Goal: Task Accomplishment & Management: Use online tool/utility

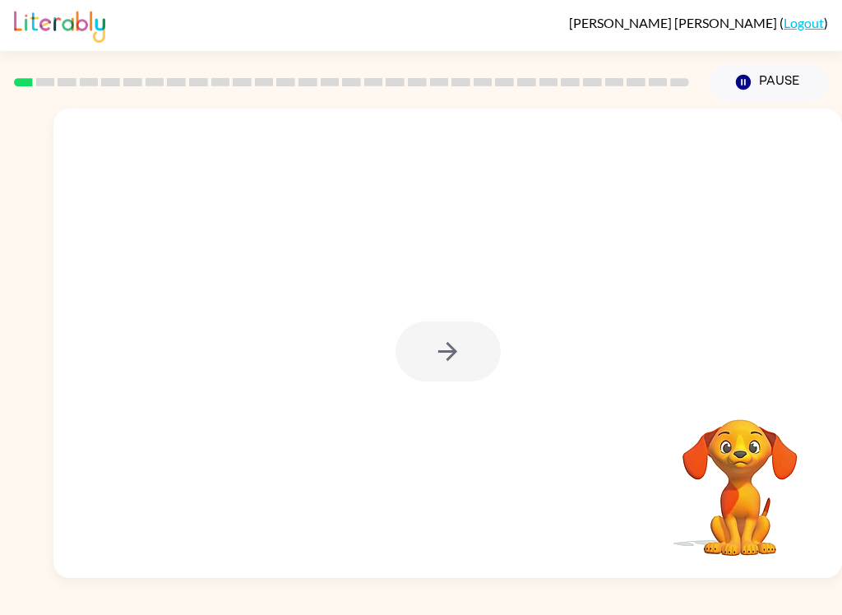
click at [463, 334] on div at bounding box center [447, 351] width 105 height 60
click at [453, 353] on div at bounding box center [447, 351] width 105 height 60
click at [41, 81] on rect at bounding box center [45, 82] width 19 height 8
click at [450, 344] on icon "button" at bounding box center [447, 351] width 29 height 29
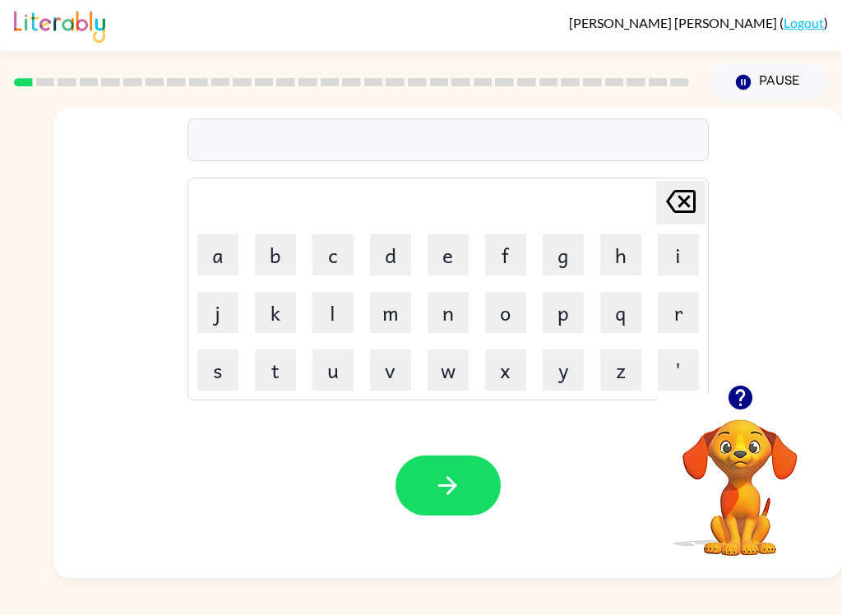
click at [287, 258] on button "b" at bounding box center [275, 254] width 41 height 41
click at [676, 314] on button "r" at bounding box center [678, 312] width 41 height 41
click at [510, 311] on button "o" at bounding box center [505, 312] width 41 height 41
click at [681, 198] on icon "[PERSON_NAME] last character input" at bounding box center [680, 201] width 39 height 39
click at [681, 197] on icon "[PERSON_NAME] last character input" at bounding box center [680, 201] width 39 height 39
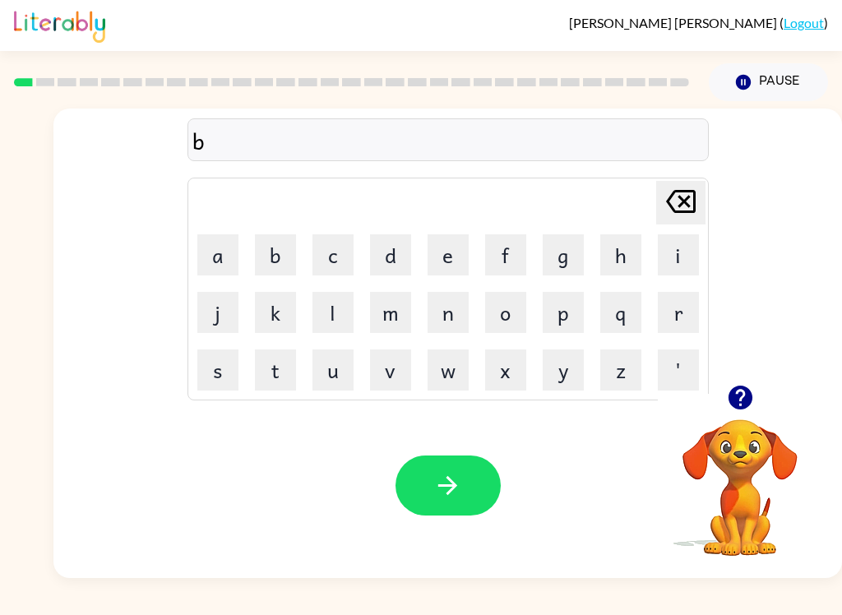
click at [510, 305] on button "o" at bounding box center [505, 312] width 41 height 41
click at [664, 323] on button "r" at bounding box center [678, 312] width 41 height 41
click at [395, 254] on button "d" at bounding box center [390, 254] width 41 height 41
click at [443, 248] on button "e" at bounding box center [447, 254] width 41 height 41
click at [675, 323] on button "r" at bounding box center [678, 312] width 41 height 41
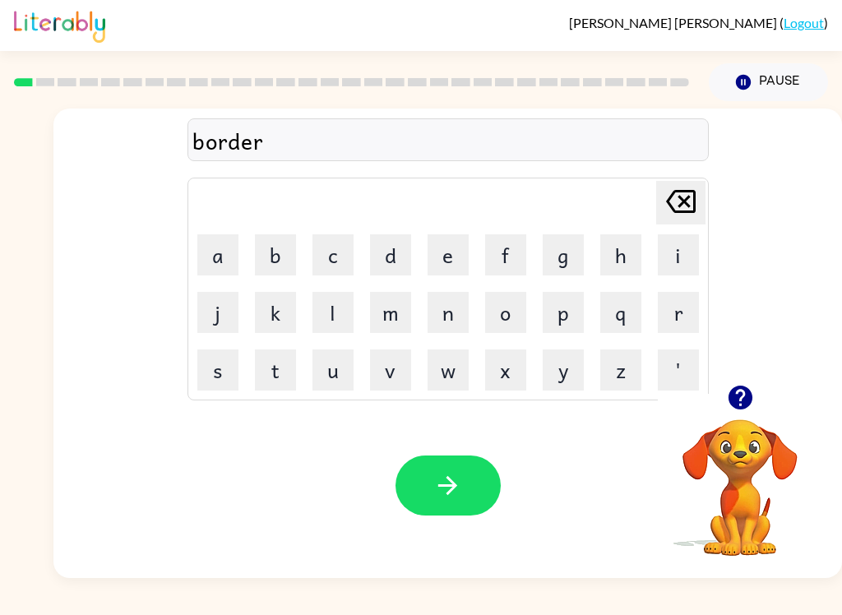
click at [459, 485] on icon "button" at bounding box center [447, 485] width 29 height 29
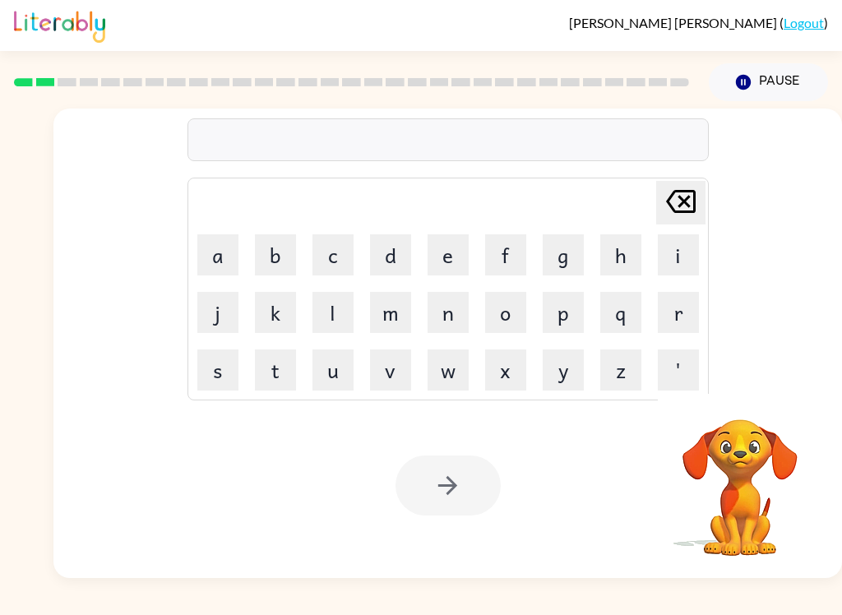
click at [343, 241] on button "c" at bounding box center [332, 254] width 41 height 41
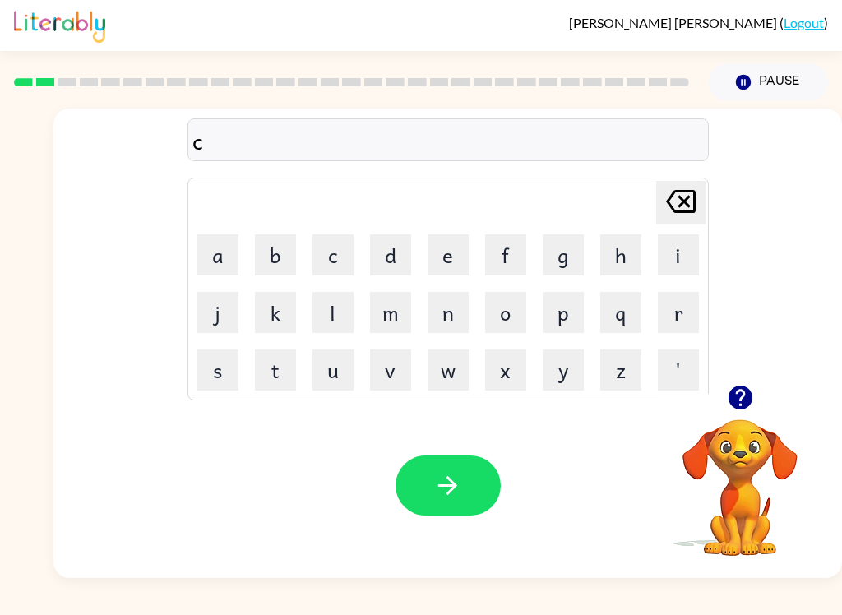
click at [228, 246] on button "a" at bounding box center [217, 254] width 41 height 41
click at [362, 362] on td "v" at bounding box center [390, 370] width 56 height 56
click at [329, 377] on button "u" at bounding box center [332, 369] width 41 height 41
click at [450, 324] on button "n" at bounding box center [447, 312] width 41 height 41
click at [284, 368] on button "t" at bounding box center [275, 369] width 41 height 41
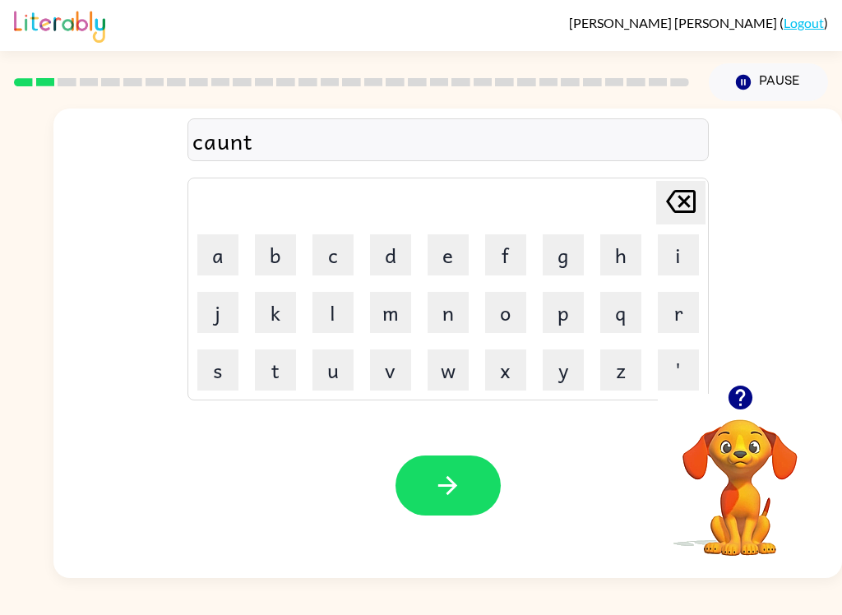
click at [441, 467] on button "button" at bounding box center [447, 485] width 105 height 60
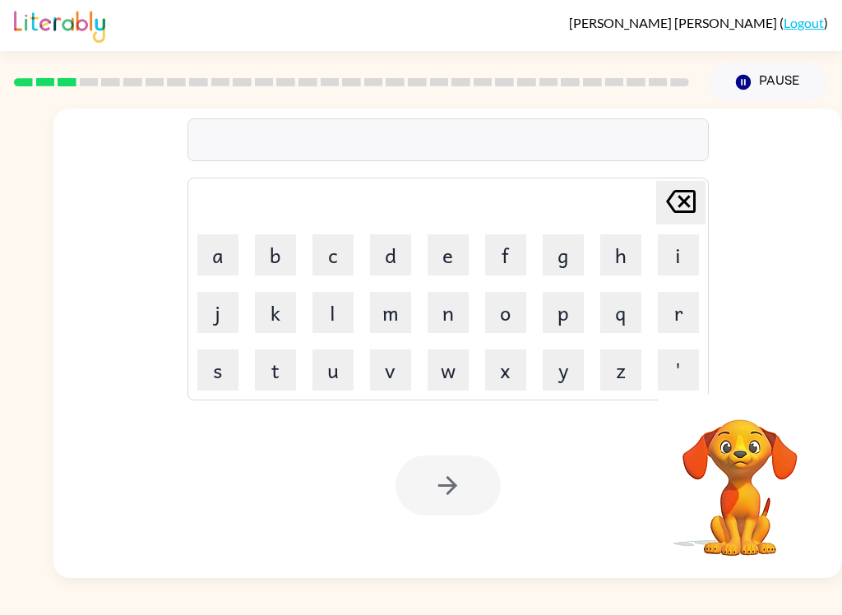
click at [468, 510] on div at bounding box center [447, 485] width 105 height 60
click at [335, 321] on button "l" at bounding box center [332, 312] width 41 height 41
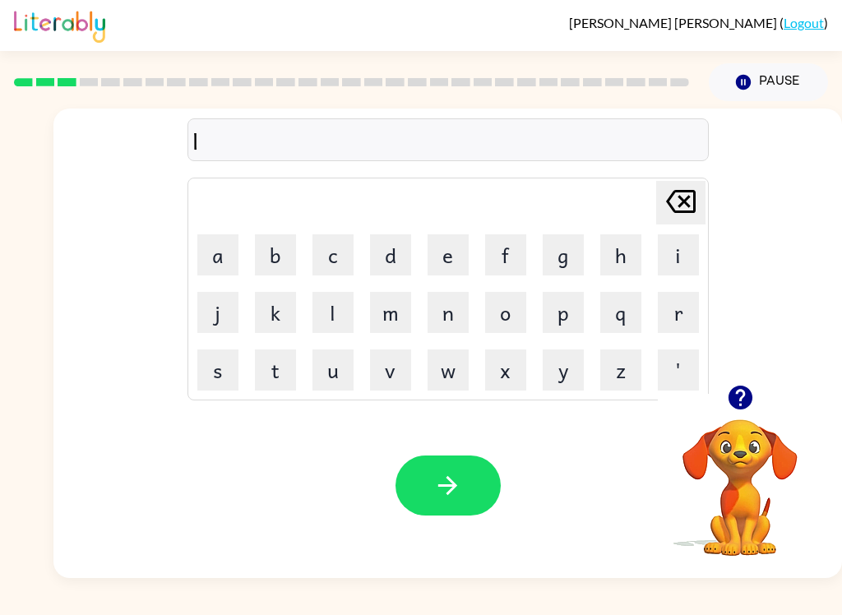
click at [496, 322] on button "o" at bounding box center [505, 312] width 41 height 41
click at [331, 253] on button "c" at bounding box center [332, 254] width 41 height 41
click at [248, 260] on td "b" at bounding box center [275, 255] width 56 height 56
click at [228, 246] on button "a" at bounding box center [217, 254] width 41 height 41
click at [667, 247] on button "i" at bounding box center [678, 254] width 41 height 41
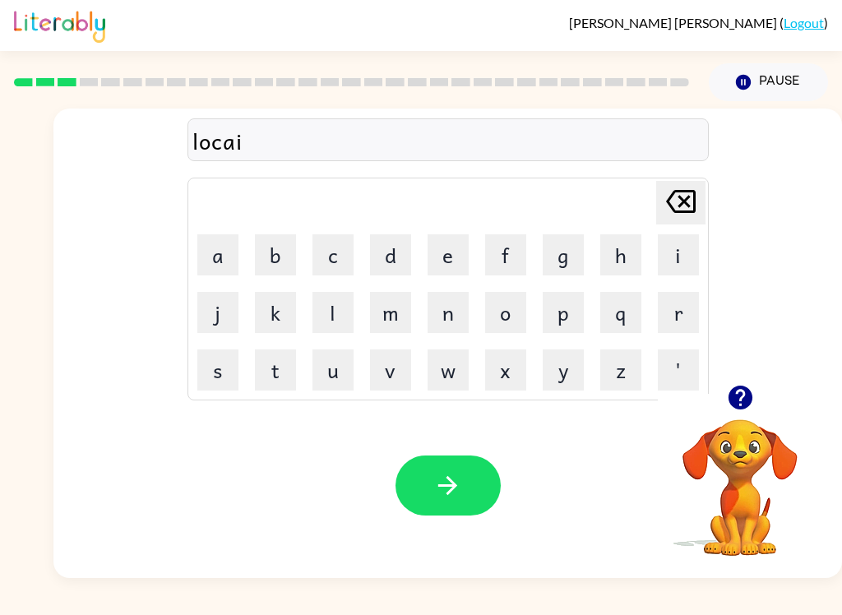
click at [266, 377] on button "t" at bounding box center [275, 369] width 41 height 41
click at [464, 479] on button "button" at bounding box center [447, 485] width 105 height 60
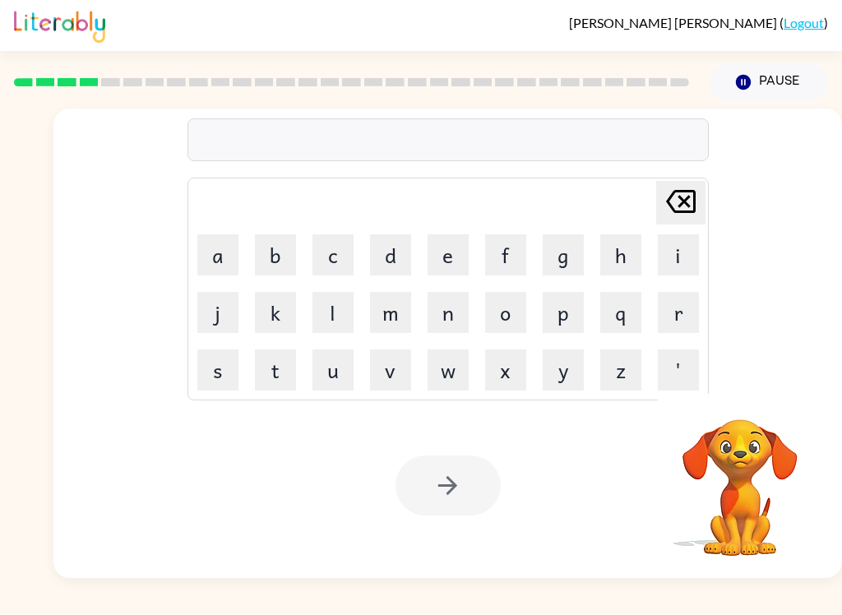
click at [455, 509] on div at bounding box center [447, 485] width 105 height 60
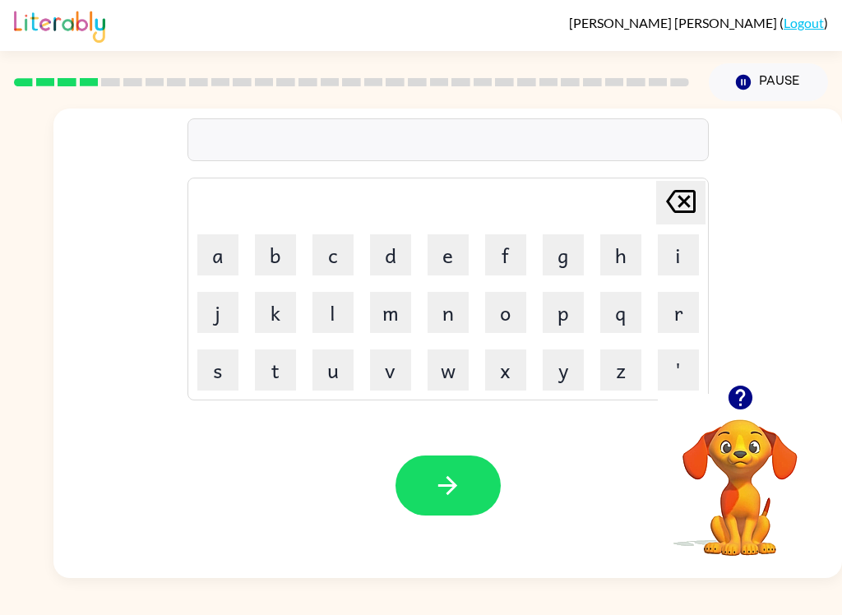
click at [279, 371] on button "t" at bounding box center [275, 369] width 41 height 41
click at [460, 371] on button "w" at bounding box center [447, 369] width 41 height 41
click at [671, 261] on button "i" at bounding box center [678, 254] width 41 height 41
click at [441, 304] on button "n" at bounding box center [447, 312] width 41 height 41
click at [467, 483] on button "button" at bounding box center [447, 485] width 105 height 60
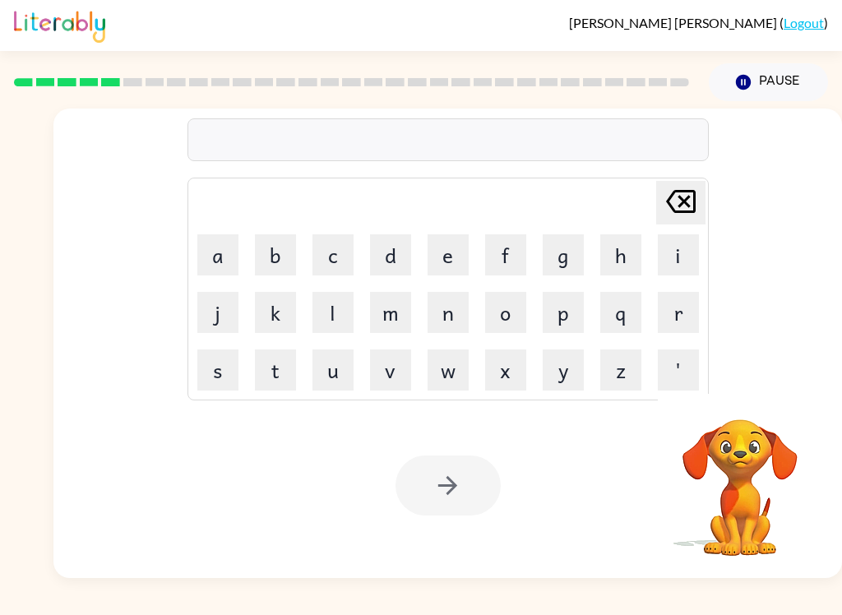
click at [455, 313] on button "n" at bounding box center [447, 312] width 41 height 41
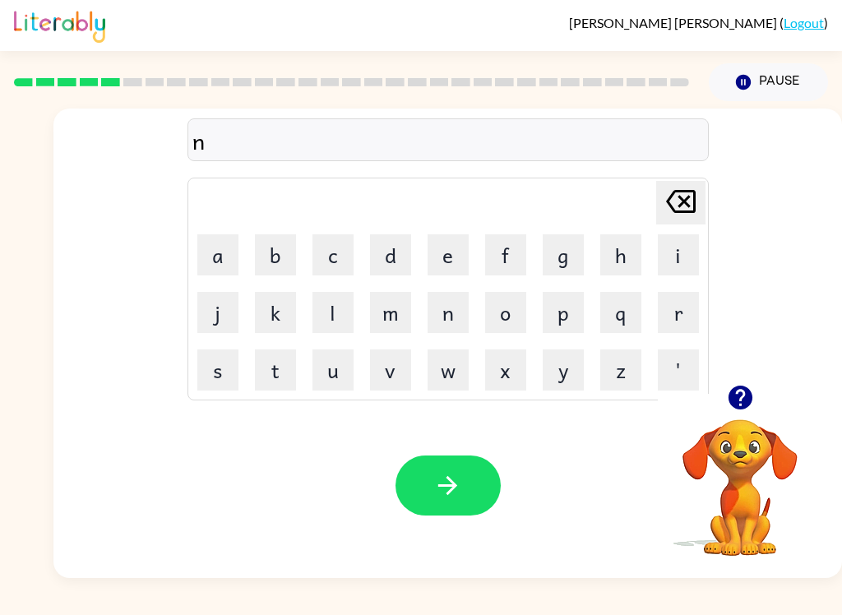
click at [225, 266] on button "a" at bounding box center [217, 254] width 41 height 41
click at [681, 304] on button "r" at bounding box center [678, 312] width 41 height 41
click at [221, 252] on button "a" at bounding box center [217, 254] width 41 height 41
click at [330, 312] on button "l" at bounding box center [332, 312] width 41 height 41
click at [564, 365] on button "y" at bounding box center [562, 369] width 41 height 41
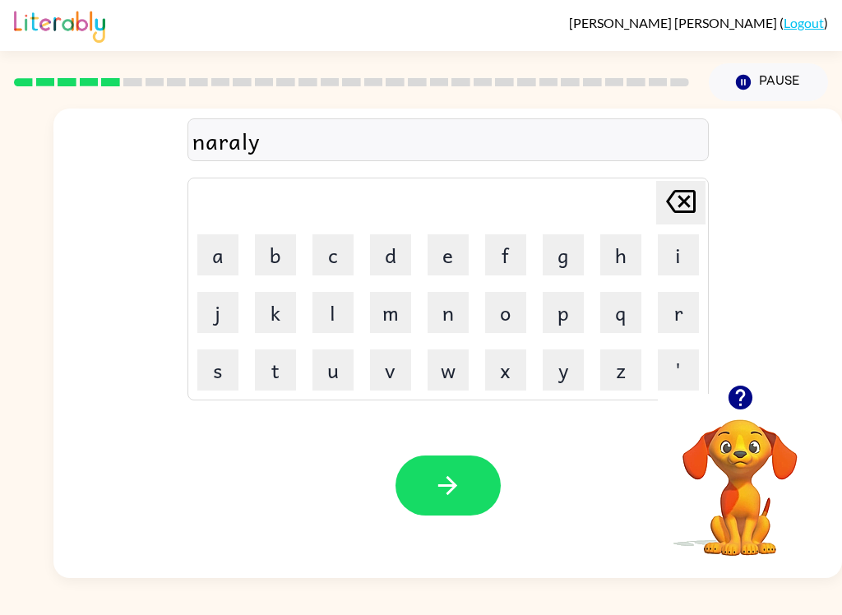
click at [445, 500] on icon "button" at bounding box center [447, 485] width 29 height 29
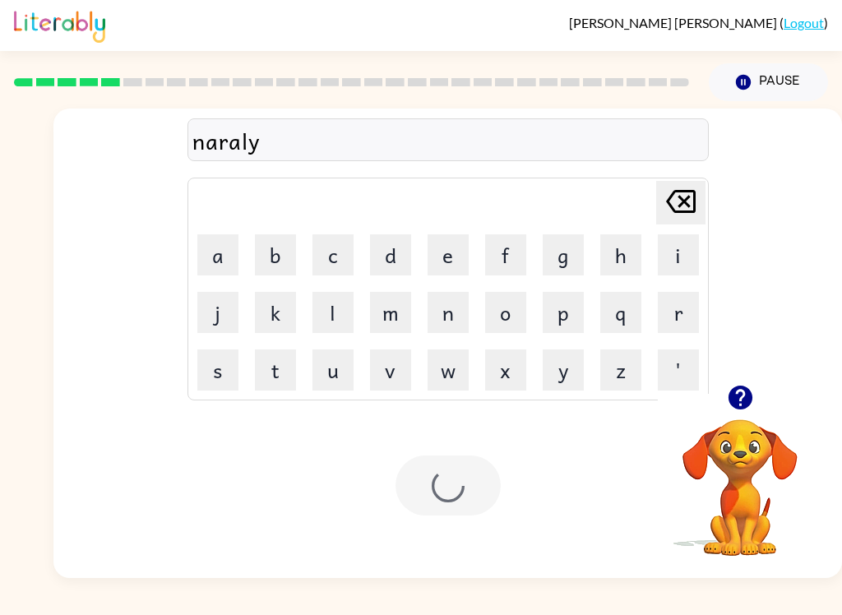
click at [444, 500] on div at bounding box center [447, 485] width 105 height 60
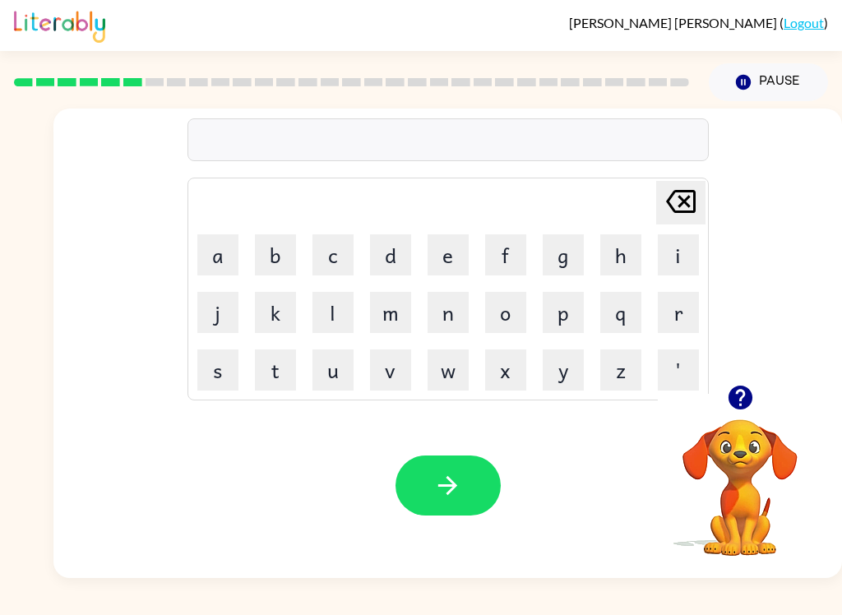
click at [270, 257] on button "b" at bounding box center [275, 254] width 41 height 41
click at [685, 240] on button "i" at bounding box center [678, 254] width 41 height 41
click at [568, 253] on button "g" at bounding box center [562, 254] width 41 height 41
click at [223, 269] on button "a" at bounding box center [217, 254] width 41 height 41
click at [682, 245] on button "i" at bounding box center [678, 254] width 41 height 41
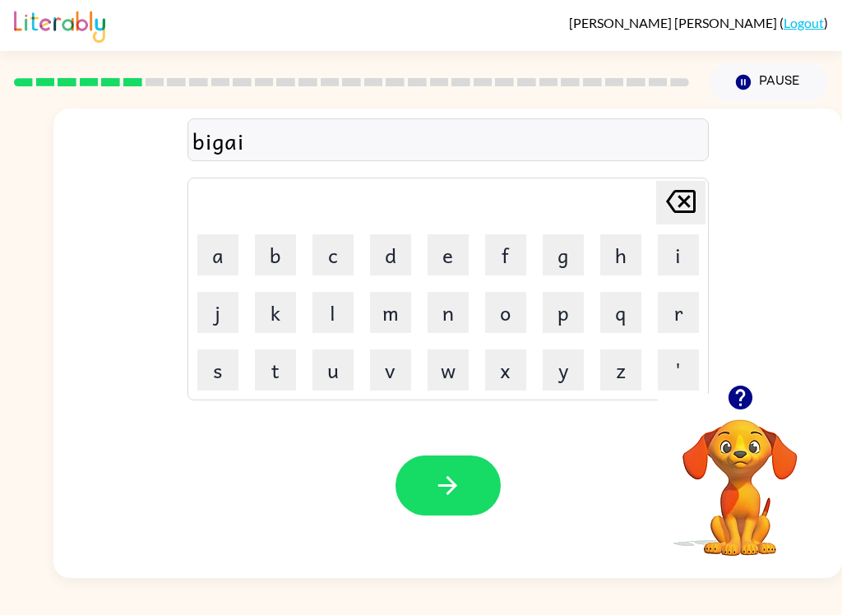
click at [464, 330] on button "n" at bounding box center [447, 312] width 41 height 41
click at [639, 240] on button "h" at bounding box center [620, 254] width 41 height 41
click at [689, 207] on icon at bounding box center [681, 201] width 30 height 23
click at [293, 383] on button "t" at bounding box center [275, 369] width 41 height 41
click at [622, 247] on button "h" at bounding box center [620, 254] width 41 height 41
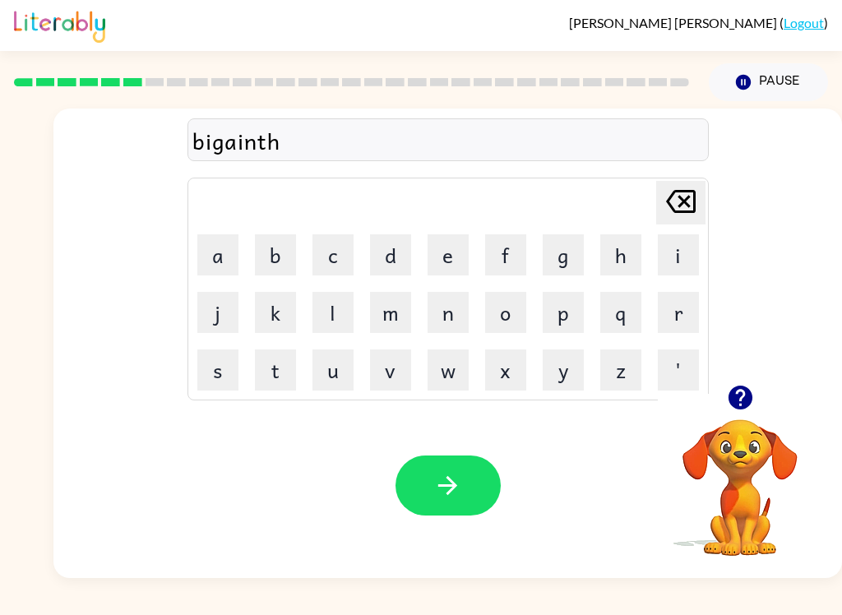
click at [465, 491] on button "button" at bounding box center [447, 485] width 105 height 60
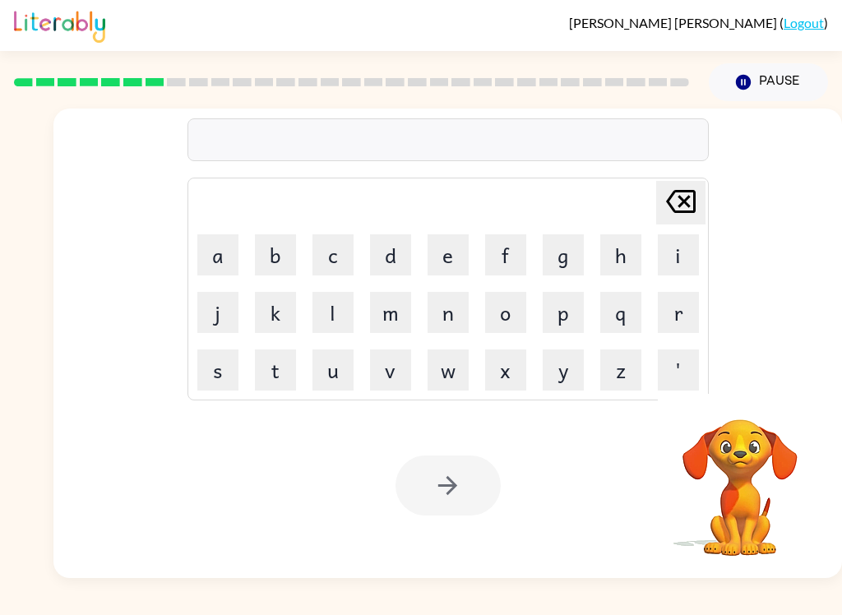
click at [466, 466] on div at bounding box center [447, 485] width 105 height 60
click at [457, 478] on div at bounding box center [447, 485] width 105 height 60
click at [288, 362] on button "t" at bounding box center [275, 369] width 41 height 41
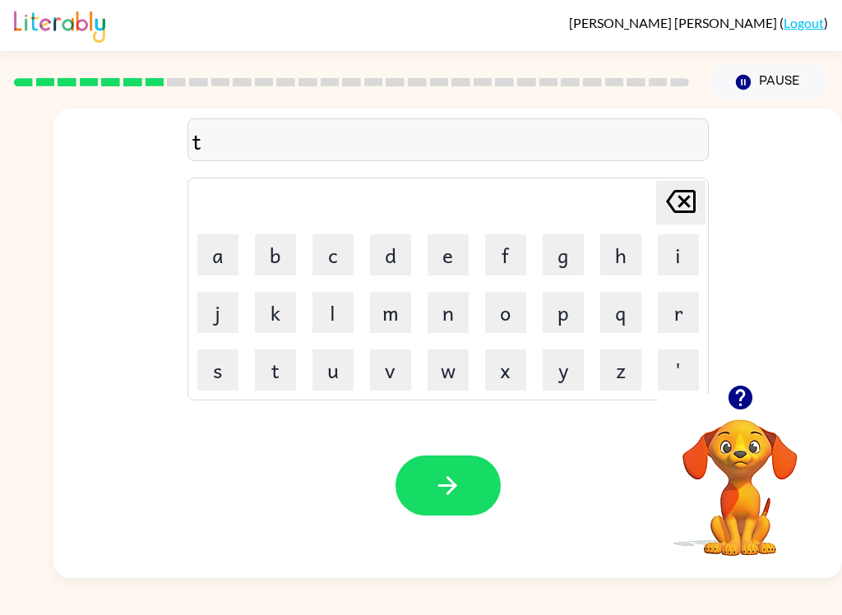
click at [680, 319] on button "r" at bounding box center [678, 312] width 41 height 41
click at [681, 259] on button "i" at bounding box center [678, 254] width 41 height 41
click at [334, 249] on button "c" at bounding box center [332, 254] width 41 height 41
click at [219, 321] on button "j" at bounding box center [217, 312] width 41 height 41
click at [676, 195] on icon "[PERSON_NAME] last character input" at bounding box center [680, 201] width 39 height 39
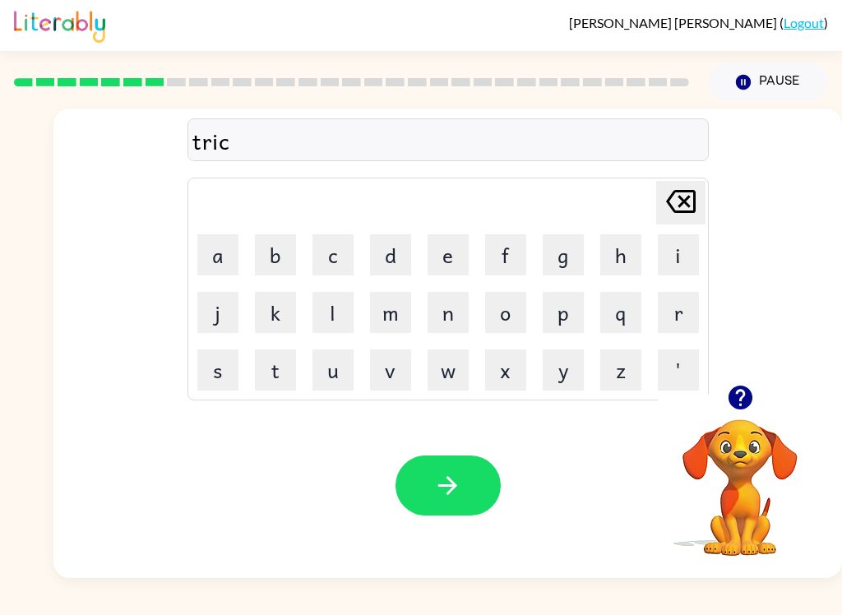
click at [210, 263] on button "a" at bounding box center [217, 254] width 41 height 41
click at [333, 320] on button "l" at bounding box center [332, 312] width 41 height 41
click at [480, 476] on button "button" at bounding box center [447, 485] width 105 height 60
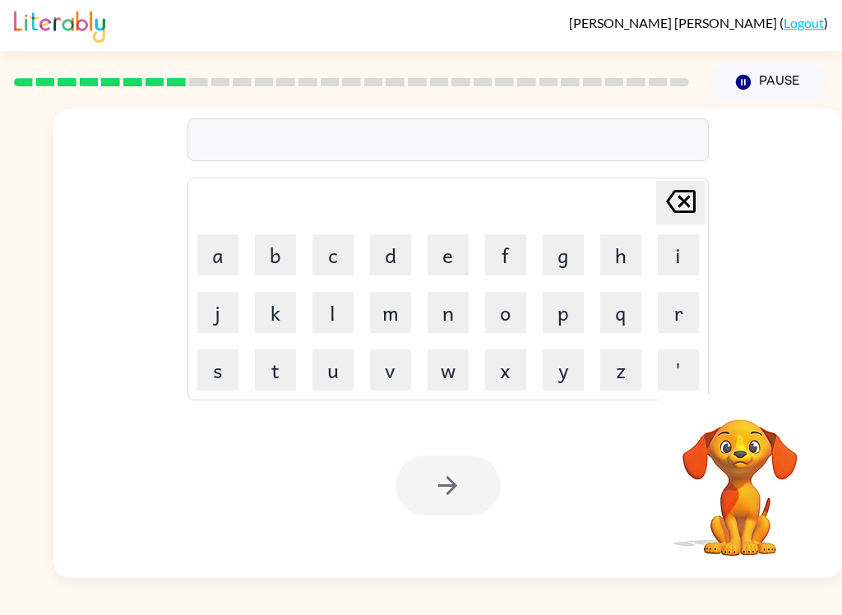
click at [380, 316] on button "m" at bounding box center [390, 312] width 41 height 41
click at [672, 255] on button "i" at bounding box center [678, 254] width 41 height 41
click at [410, 298] on button "m" at bounding box center [390, 312] width 41 height 41
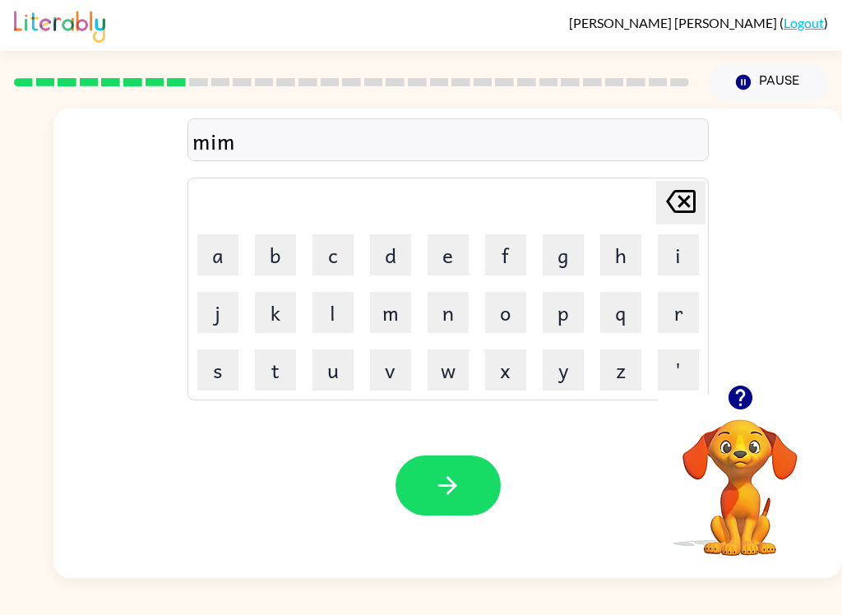
click at [671, 206] on icon "[PERSON_NAME] last character input" at bounding box center [680, 201] width 39 height 39
click at [681, 302] on button "r" at bounding box center [678, 312] width 41 height 41
click at [228, 221] on td "[PERSON_NAME] last character input" at bounding box center [448, 202] width 516 height 45
click at [229, 228] on td "a" at bounding box center [218, 255] width 56 height 56
click at [229, 258] on button "a" at bounding box center [217, 254] width 41 height 41
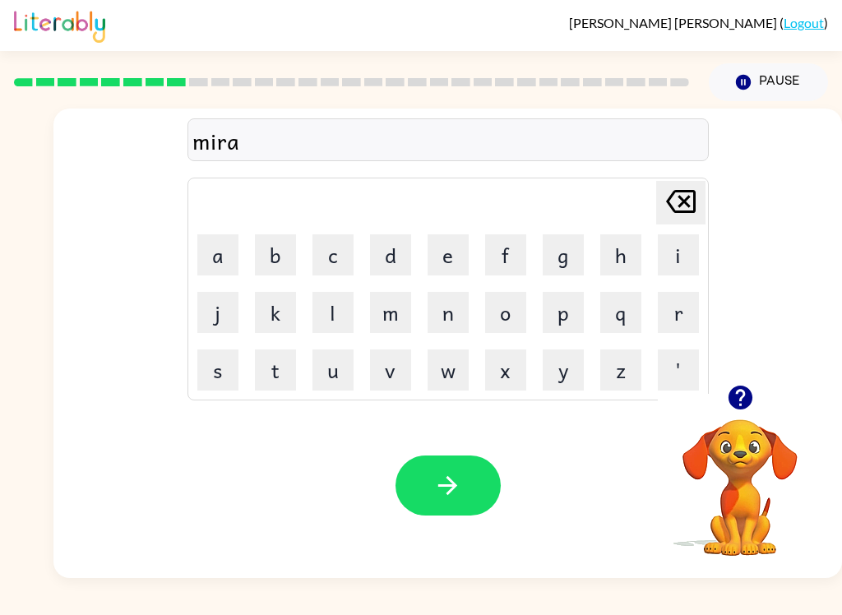
click at [339, 250] on button "c" at bounding box center [332, 254] width 41 height 41
click at [510, 321] on button "o" at bounding box center [505, 312] width 41 height 41
click at [348, 319] on button "l" at bounding box center [332, 312] width 41 height 41
click at [452, 489] on icon "button" at bounding box center [447, 485] width 19 height 19
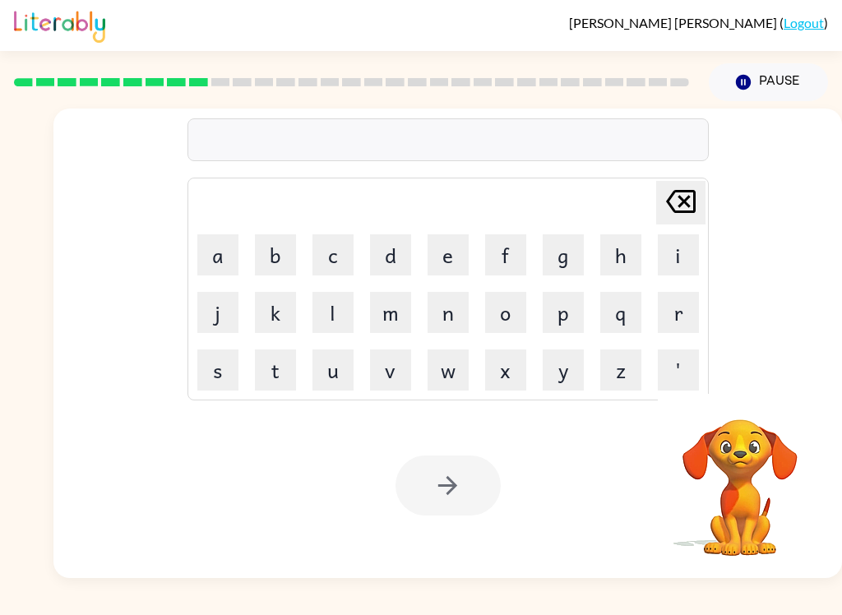
click at [451, 305] on button "n" at bounding box center [447, 312] width 41 height 41
click at [679, 244] on button "i" at bounding box center [678, 254] width 41 height 41
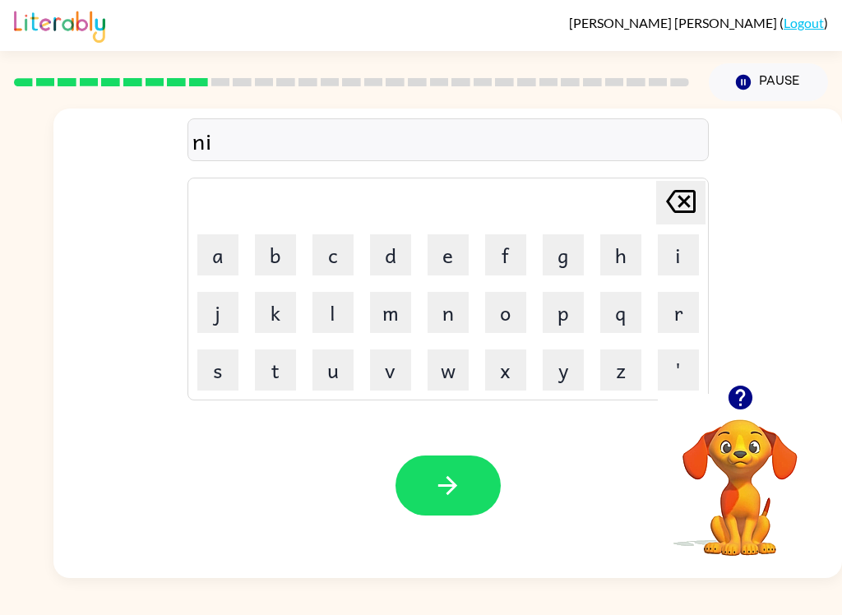
click at [408, 304] on button "m" at bounding box center [390, 312] width 41 height 41
click at [280, 263] on button "b" at bounding box center [275, 254] width 41 height 41
click at [450, 322] on button "n" at bounding box center [447, 312] width 41 height 41
click at [686, 205] on icon "[PERSON_NAME] last character input" at bounding box center [680, 201] width 39 height 39
click at [514, 315] on button "o" at bounding box center [505, 312] width 41 height 41
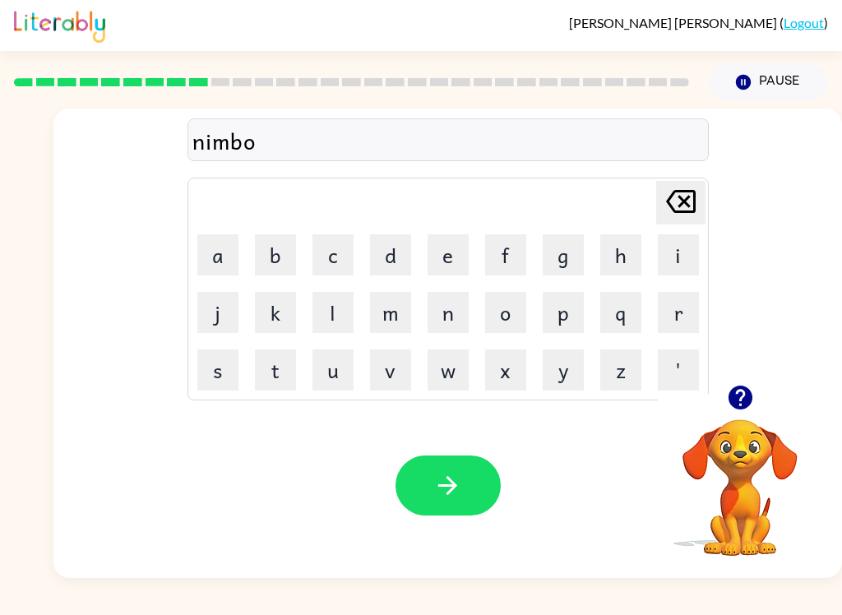
click at [337, 314] on button "l" at bounding box center [332, 312] width 41 height 41
click at [467, 474] on button "button" at bounding box center [447, 485] width 105 height 60
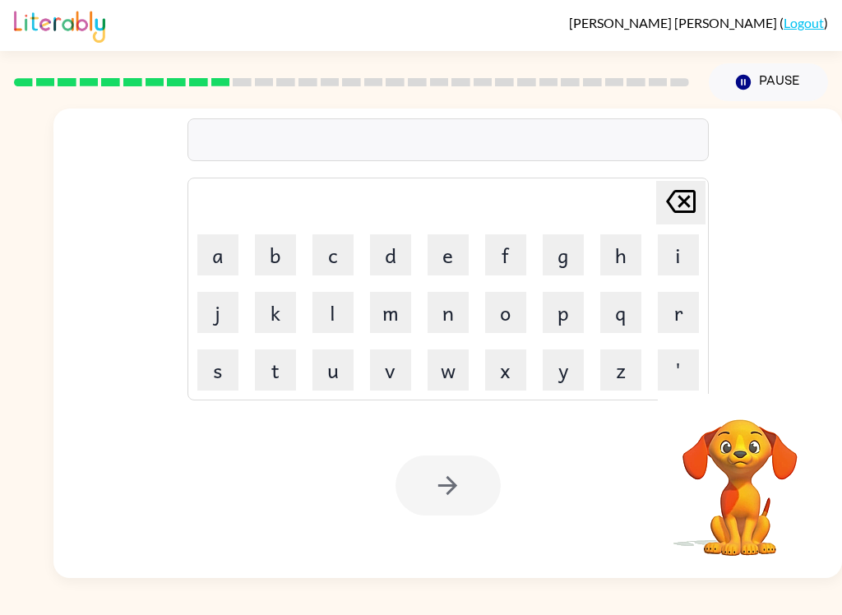
click at [221, 241] on button "a" at bounding box center [217, 254] width 41 height 41
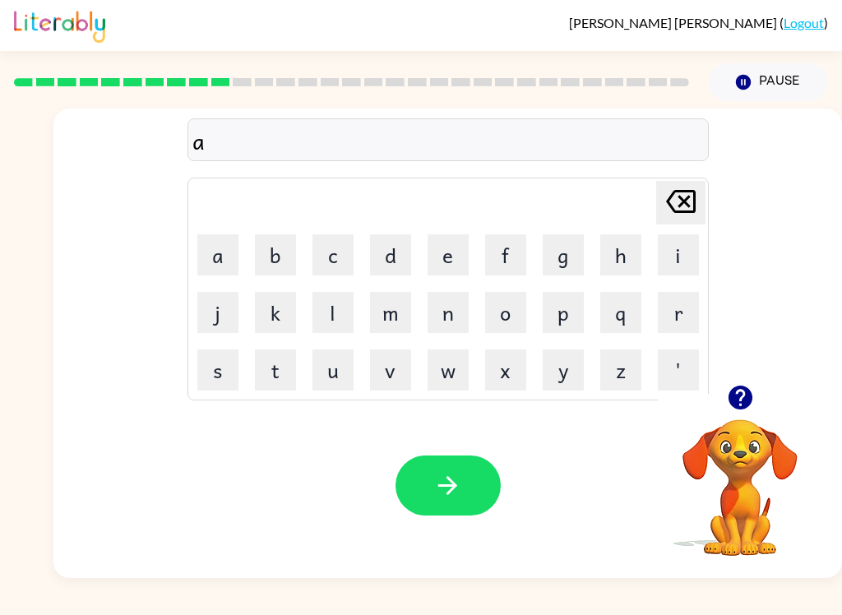
click at [446, 307] on button "n" at bounding box center [447, 312] width 41 height 41
click at [511, 261] on button "f" at bounding box center [505, 254] width 41 height 41
click at [502, 320] on button "o" at bounding box center [505, 312] width 41 height 41
click at [343, 329] on button "l" at bounding box center [332, 312] width 41 height 41
click at [371, 256] on button "d" at bounding box center [390, 254] width 41 height 41
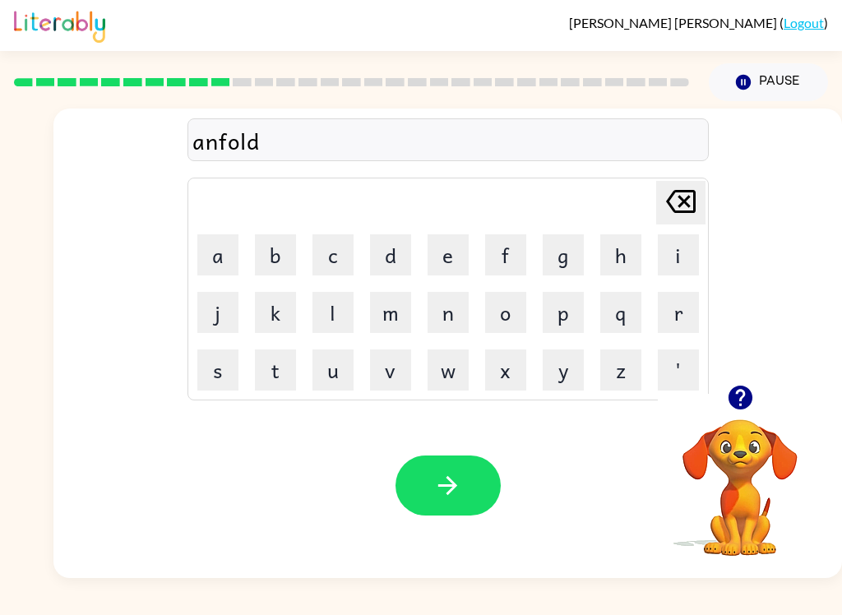
click at [453, 481] on icon "button" at bounding box center [447, 485] width 29 height 29
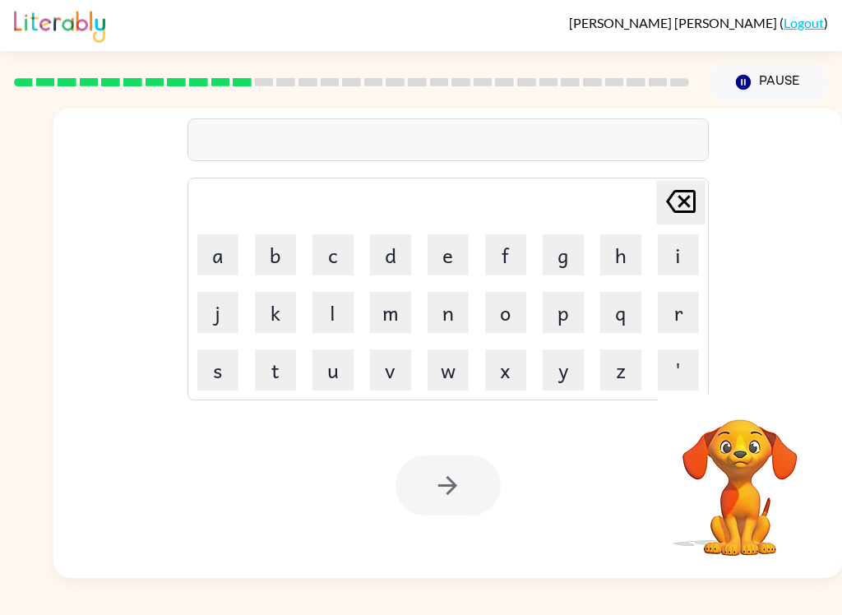
click at [399, 381] on button "v" at bounding box center [390, 369] width 41 height 41
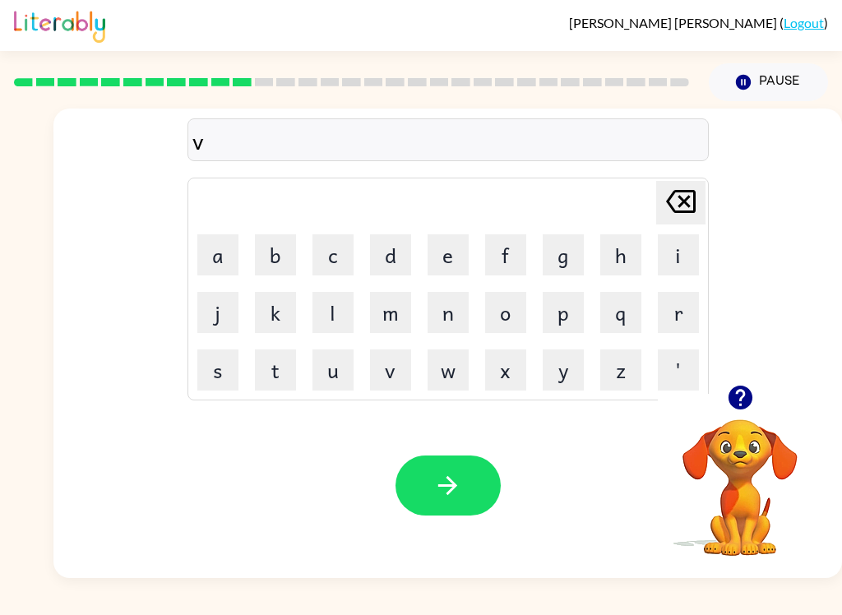
click at [508, 311] on button "o" at bounding box center [505, 312] width 41 height 41
click at [288, 372] on button "t" at bounding box center [275, 369] width 41 height 41
click at [464, 242] on button "e" at bounding box center [447, 254] width 41 height 41
click at [468, 497] on button "button" at bounding box center [447, 485] width 105 height 60
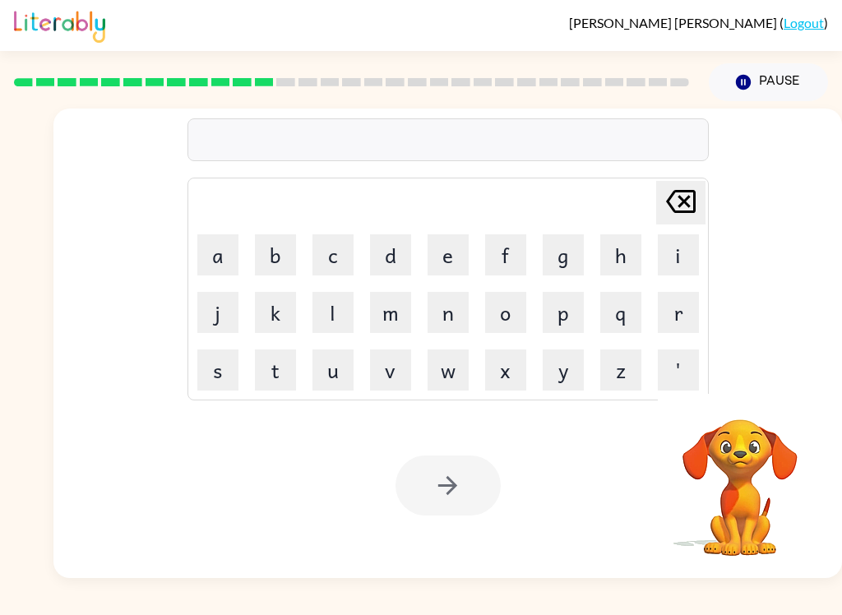
click at [464, 470] on div at bounding box center [447, 485] width 105 height 60
click at [286, 247] on button "b" at bounding box center [275, 254] width 41 height 41
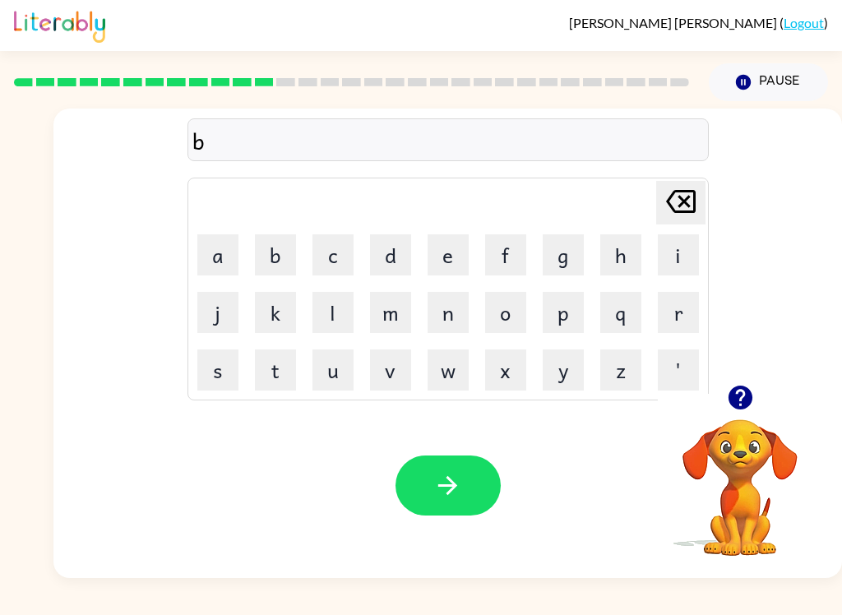
click at [394, 251] on button "d" at bounding box center [390, 254] width 41 height 41
click at [679, 198] on icon "[PERSON_NAME] last character input" at bounding box center [680, 201] width 39 height 39
click at [446, 265] on button "e" at bounding box center [447, 254] width 41 height 41
click at [392, 256] on button "d" at bounding box center [390, 254] width 41 height 41
click at [273, 361] on button "t" at bounding box center [275, 369] width 41 height 41
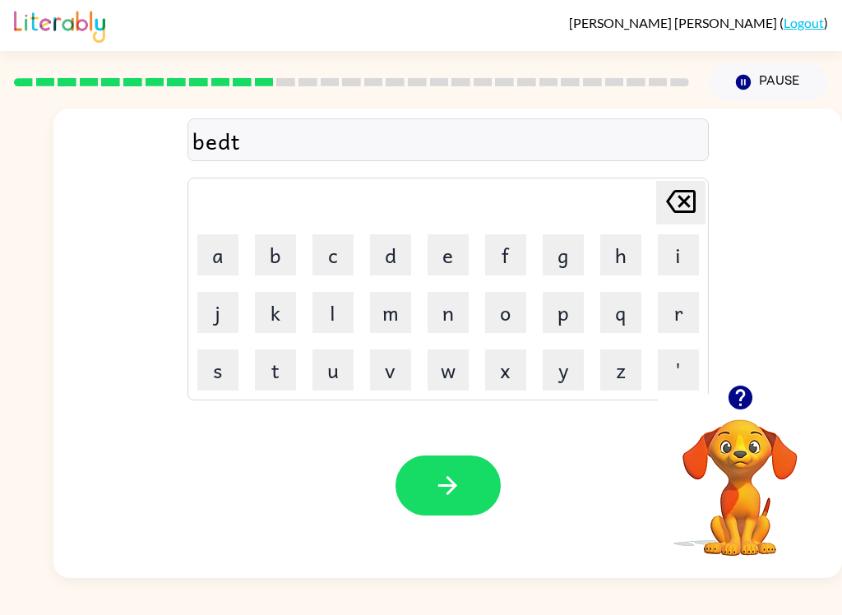
click at [669, 264] on button "i" at bounding box center [678, 254] width 41 height 41
click at [398, 316] on button "m" at bounding box center [390, 312] width 41 height 41
click at [351, 246] on button "c" at bounding box center [332, 254] width 41 height 41
click at [698, 196] on button "[PERSON_NAME] last character input" at bounding box center [680, 203] width 49 height 44
click at [462, 261] on button "e" at bounding box center [447, 254] width 41 height 41
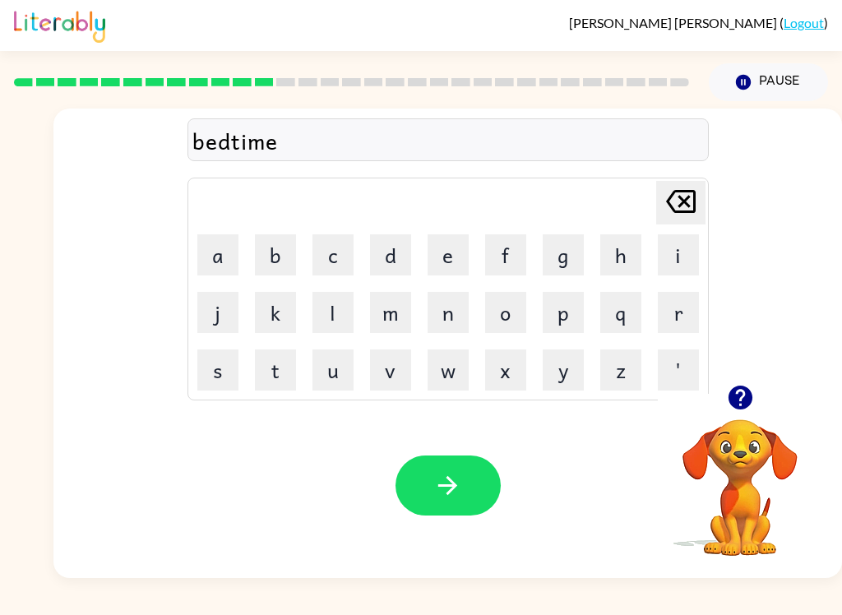
click at [473, 506] on button "button" at bounding box center [447, 485] width 105 height 60
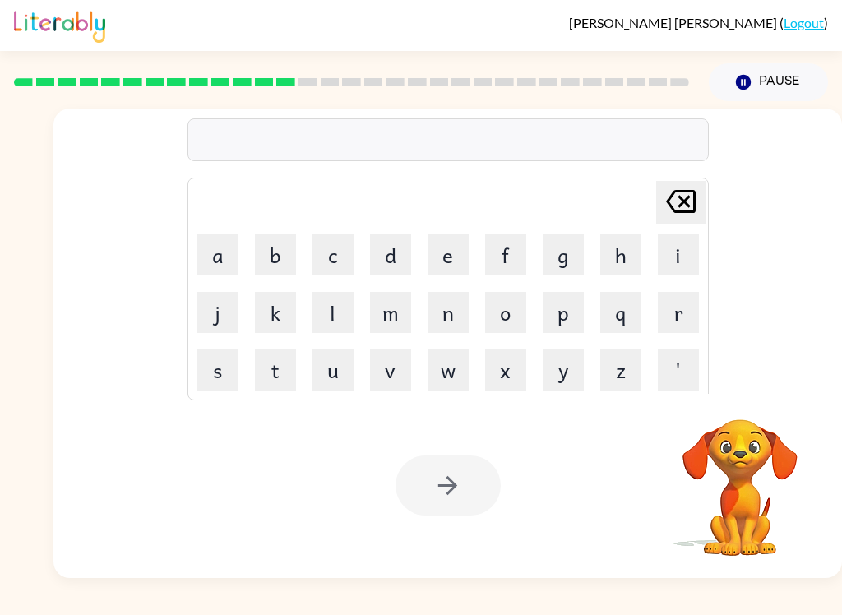
click at [510, 234] on button "f" at bounding box center [505, 254] width 41 height 41
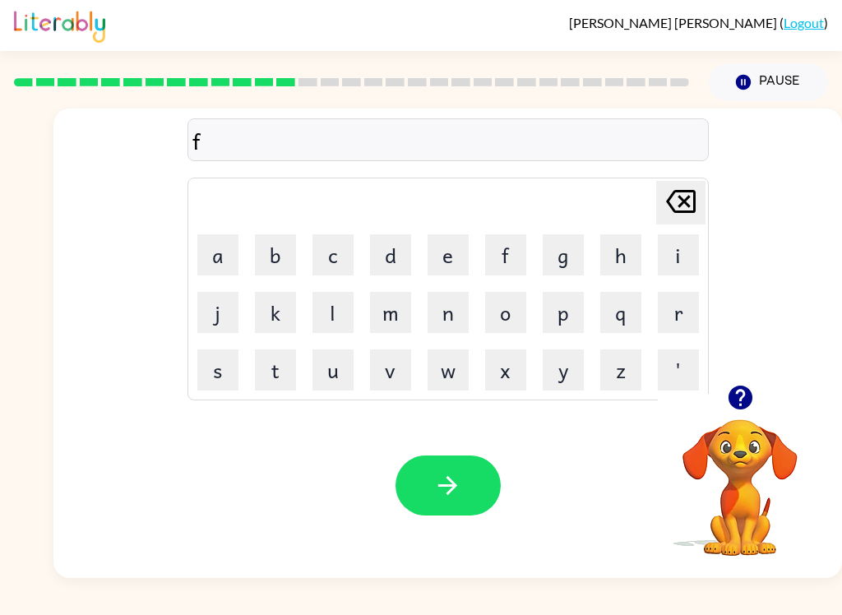
click at [662, 256] on button "i" at bounding box center [678, 254] width 41 height 41
click at [449, 299] on button "n" at bounding box center [447, 312] width 41 height 41
click at [459, 247] on button "e" at bounding box center [447, 254] width 41 height 41
click at [223, 371] on button "s" at bounding box center [217, 369] width 41 height 41
click at [436, 515] on button "button" at bounding box center [447, 485] width 105 height 60
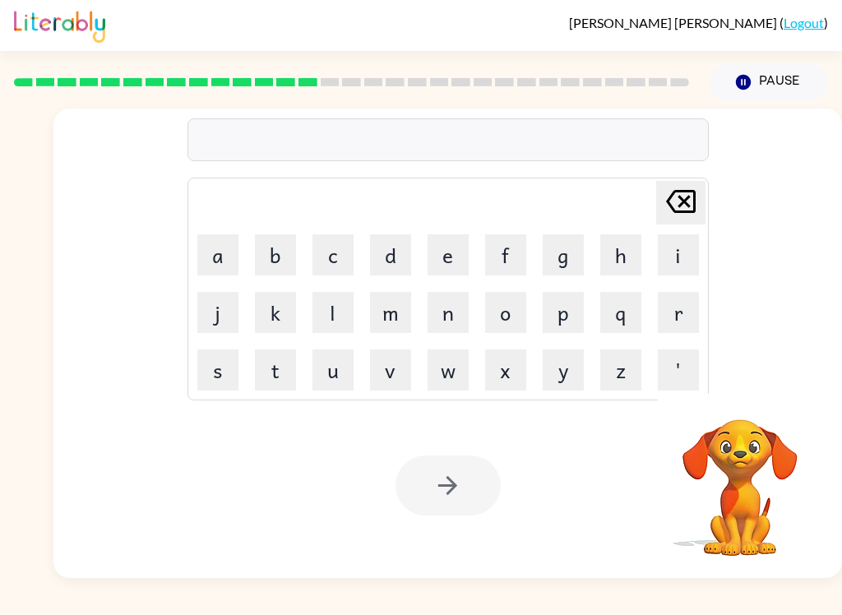
click at [385, 260] on button "d" at bounding box center [390, 254] width 41 height 41
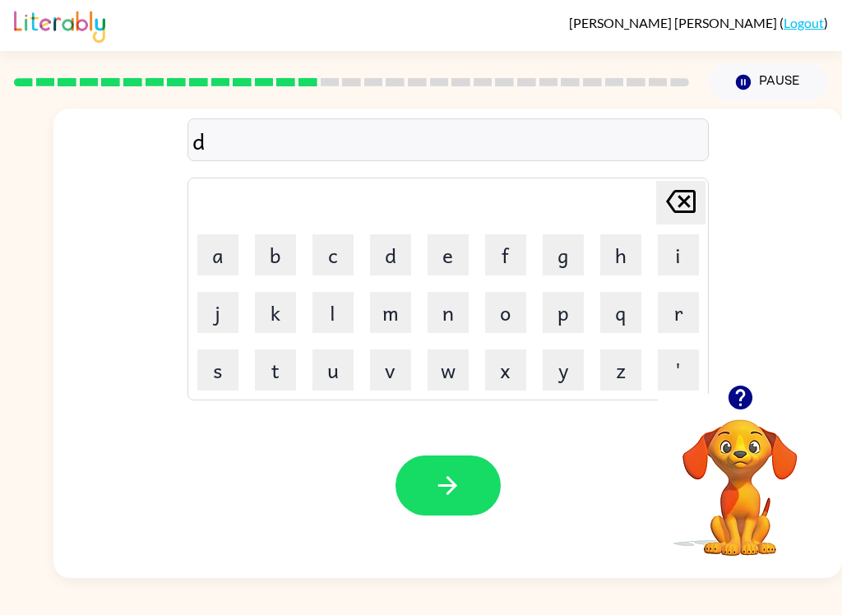
click at [336, 303] on button "l" at bounding box center [332, 312] width 41 height 41
click at [219, 264] on button "a" at bounding box center [217, 254] width 41 height 41
click at [420, 258] on td "e" at bounding box center [448, 255] width 56 height 56
click at [566, 389] on button "y" at bounding box center [562, 369] width 41 height 41
click at [430, 459] on button "button" at bounding box center [447, 485] width 105 height 60
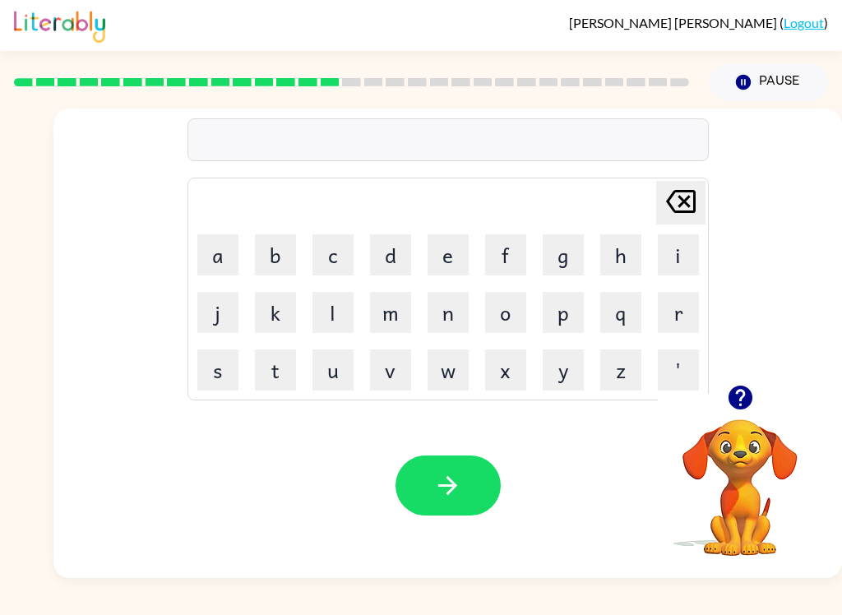
click at [746, 403] on icon "button" at bounding box center [739, 397] width 24 height 24
click at [747, 381] on button "button" at bounding box center [740, 397] width 42 height 42
click at [736, 85] on icon "Pause" at bounding box center [743, 82] width 18 height 18
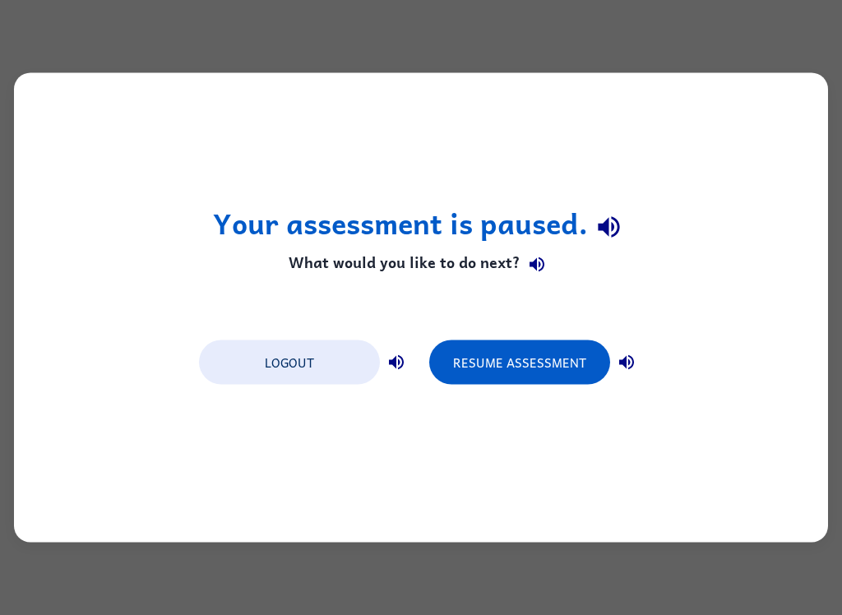
click at [709, 474] on div "Your assessment is paused. What would you like to do next? Logout Resume Assess…" at bounding box center [421, 307] width 814 height 469
click at [742, 263] on div "Your assessment is paused. What would you like to do next? Logout Resume Assess…" at bounding box center [421, 307] width 814 height 469
click at [634, 367] on icon "button" at bounding box center [626, 363] width 20 height 20
click at [627, 360] on icon "button" at bounding box center [626, 363] width 20 height 20
click at [632, 365] on icon "button" at bounding box center [626, 362] width 15 height 15
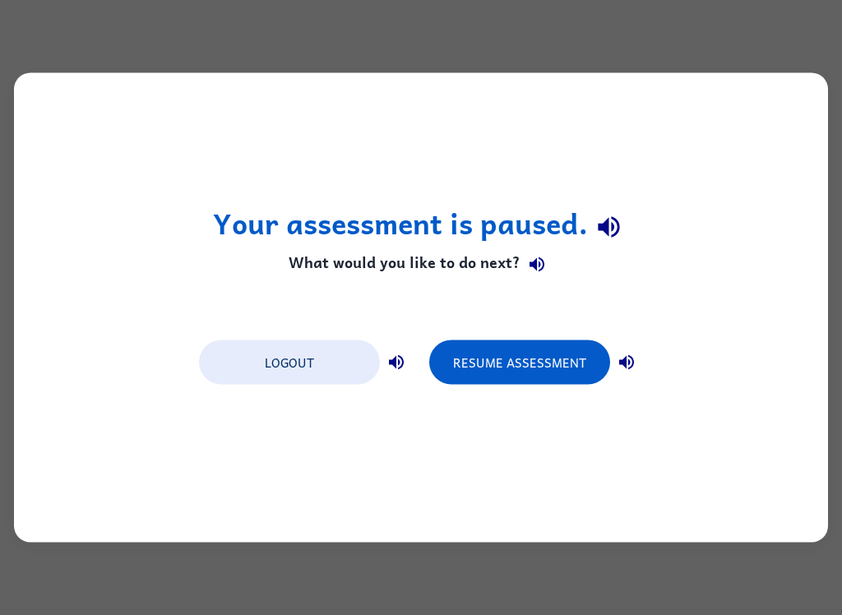
click at [625, 225] on button "button" at bounding box center [609, 226] width 42 height 42
click at [550, 271] on button "button" at bounding box center [536, 263] width 33 height 33
click at [547, 263] on button "button" at bounding box center [536, 263] width 33 height 33
click at [546, 259] on button "button" at bounding box center [536, 263] width 33 height 33
click at [535, 256] on icon "button" at bounding box center [537, 264] width 20 height 20
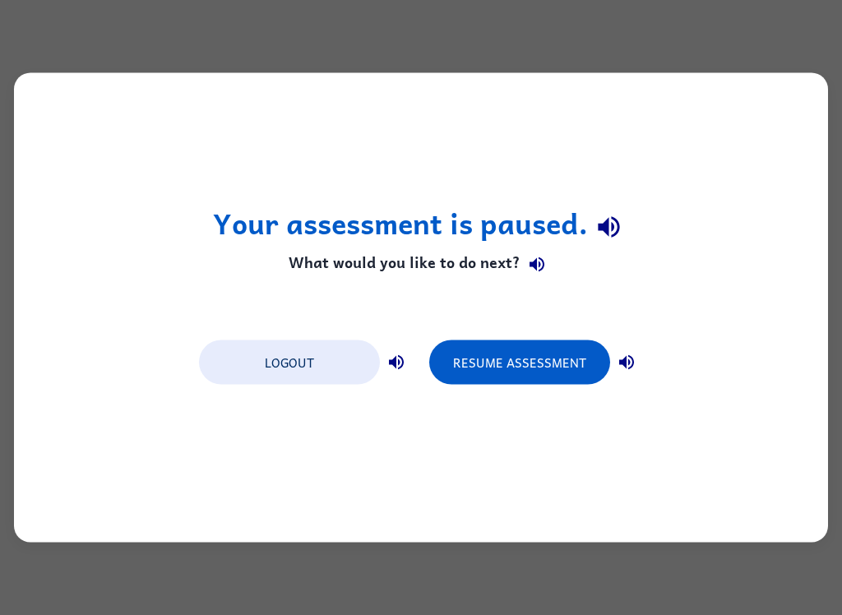
click at [564, 262] on h4 "What would you like to do next?" at bounding box center [421, 263] width 417 height 33
click at [541, 279] on button "button" at bounding box center [536, 263] width 33 height 33
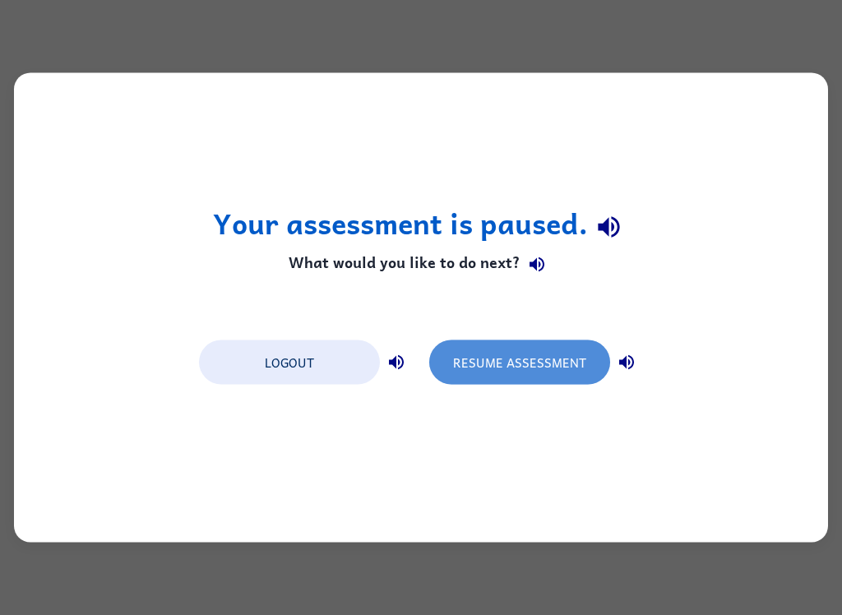
click at [528, 376] on button "Resume Assessment" at bounding box center [519, 362] width 181 height 44
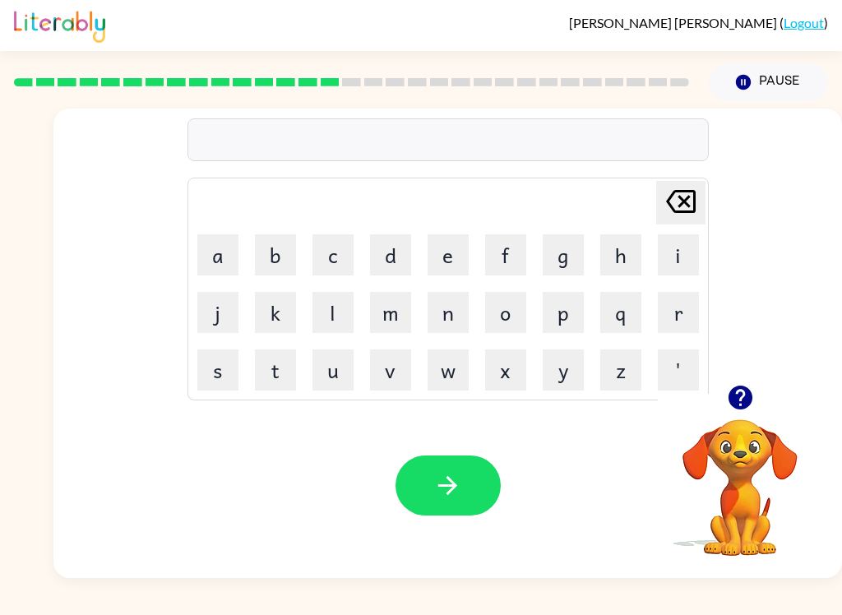
click at [746, 390] on icon "button" at bounding box center [739, 397] width 24 height 24
click at [275, 376] on button "t" at bounding box center [275, 369] width 41 height 41
click at [445, 257] on button "e" at bounding box center [447, 254] width 41 height 41
click at [667, 313] on button "r" at bounding box center [678, 312] width 41 height 41
click at [385, 317] on button "m" at bounding box center [390, 312] width 41 height 41
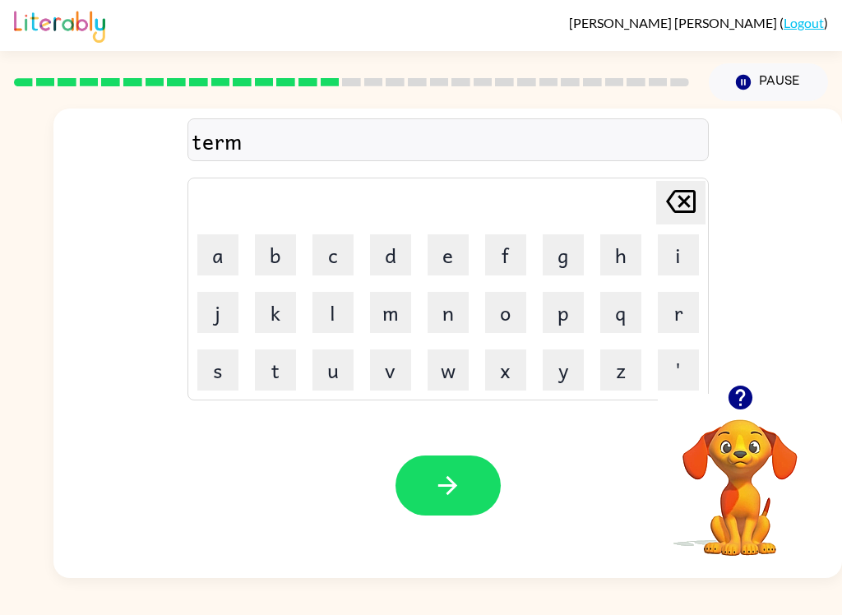
click at [453, 491] on icon "button" at bounding box center [447, 485] width 29 height 29
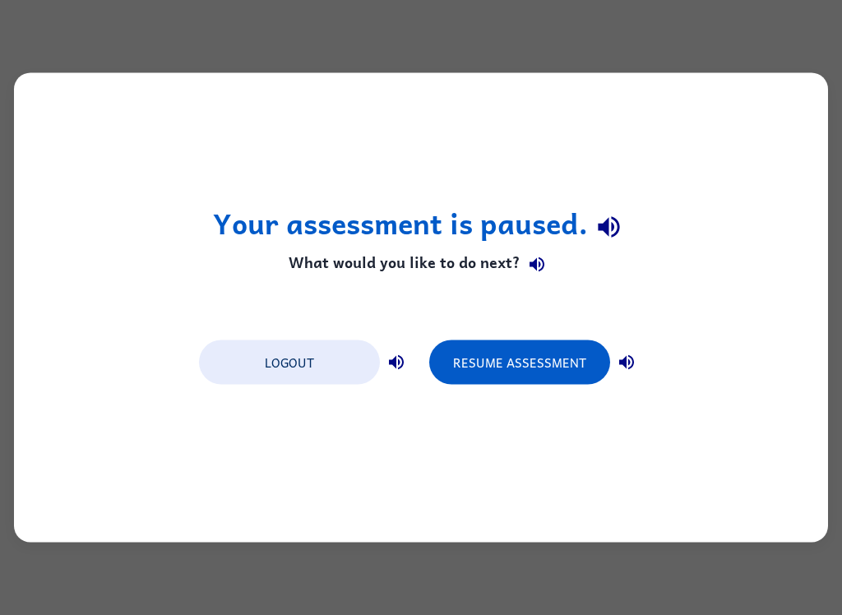
click at [736, 265] on div "Your assessment is paused. What would you like to do next? Logout Resume Assess…" at bounding box center [421, 307] width 814 height 469
click at [584, 367] on button "Resume Assessment" at bounding box center [519, 362] width 181 height 44
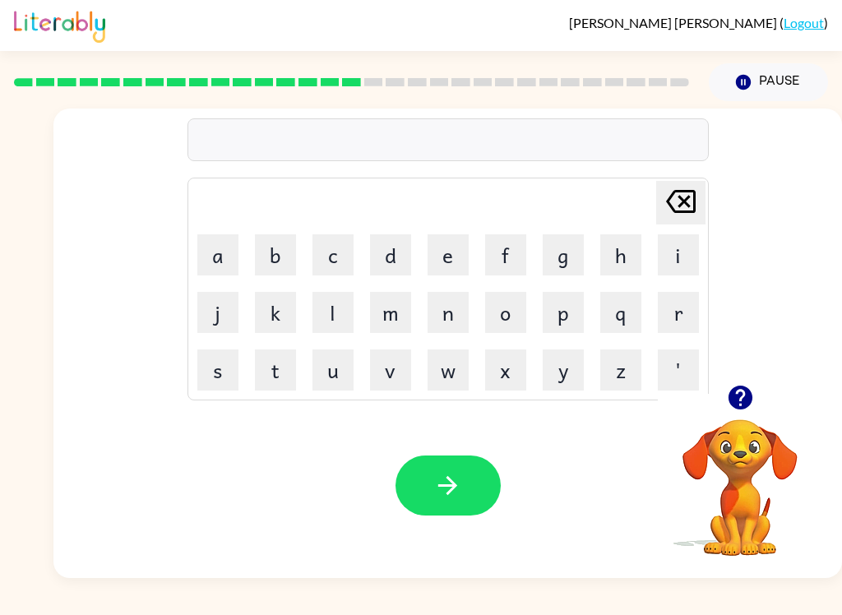
click at [17, 153] on div "[PERSON_NAME] last character input a b c d e f g h i j k l m n o p q r s t u v …" at bounding box center [421, 339] width 842 height 477
click at [228, 367] on button "s" at bounding box center [217, 369] width 41 height 41
click at [459, 246] on button "e" at bounding box center [447, 254] width 41 height 41
click at [287, 379] on button "t" at bounding box center [275, 369] width 41 height 41
click at [449, 501] on button "button" at bounding box center [447, 485] width 105 height 60
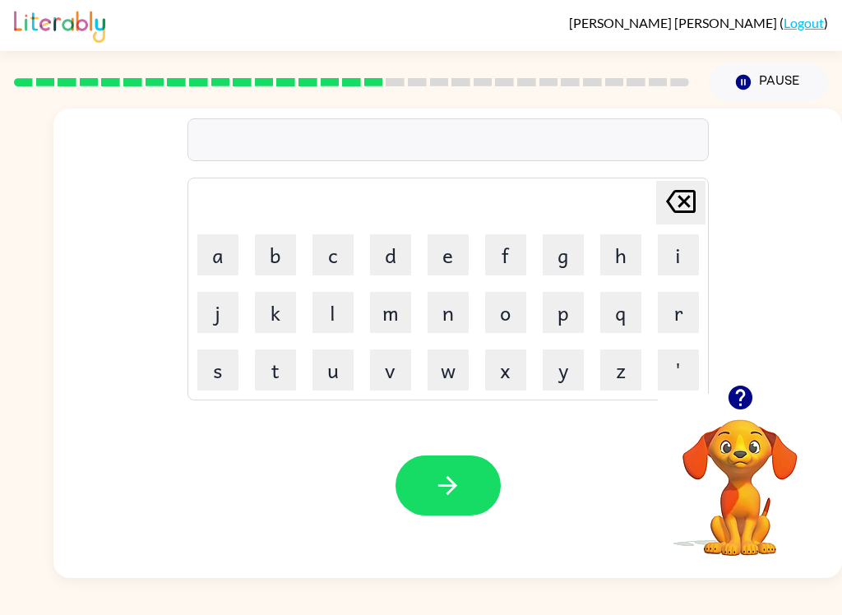
click at [751, 403] on icon "button" at bounding box center [740, 397] width 29 height 29
click at [271, 261] on button "b" at bounding box center [275, 254] width 41 height 41
click at [672, 314] on button "r" at bounding box center [678, 312] width 41 height 41
click at [676, 259] on button "i" at bounding box center [678, 254] width 41 height 41
click at [371, 322] on button "m" at bounding box center [390, 312] width 41 height 41
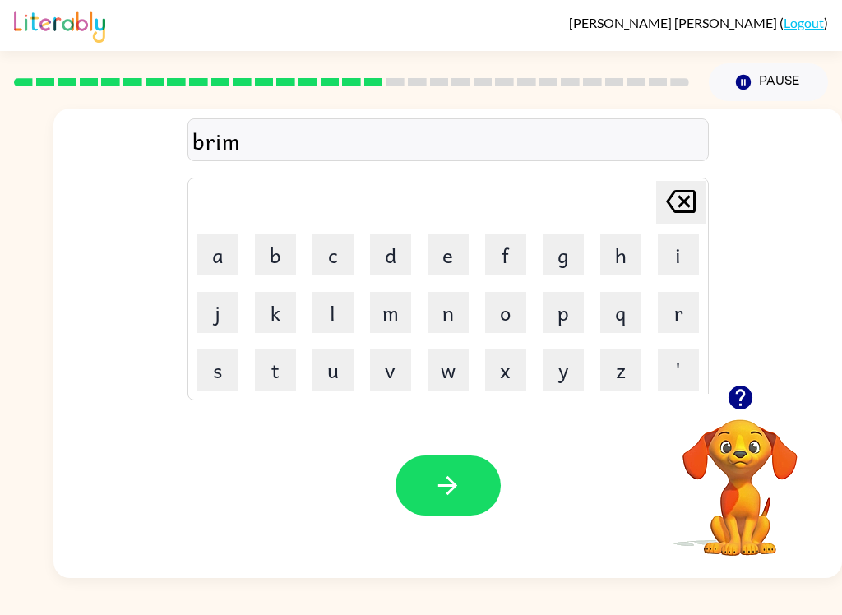
click at [670, 247] on button "i" at bounding box center [678, 254] width 41 height 41
click at [749, 390] on icon "button" at bounding box center [740, 397] width 29 height 29
click at [444, 309] on button "n" at bounding box center [447, 312] width 41 height 41
click at [556, 259] on button "g" at bounding box center [562, 254] width 41 height 41
click at [454, 479] on icon "button" at bounding box center [447, 485] width 29 height 29
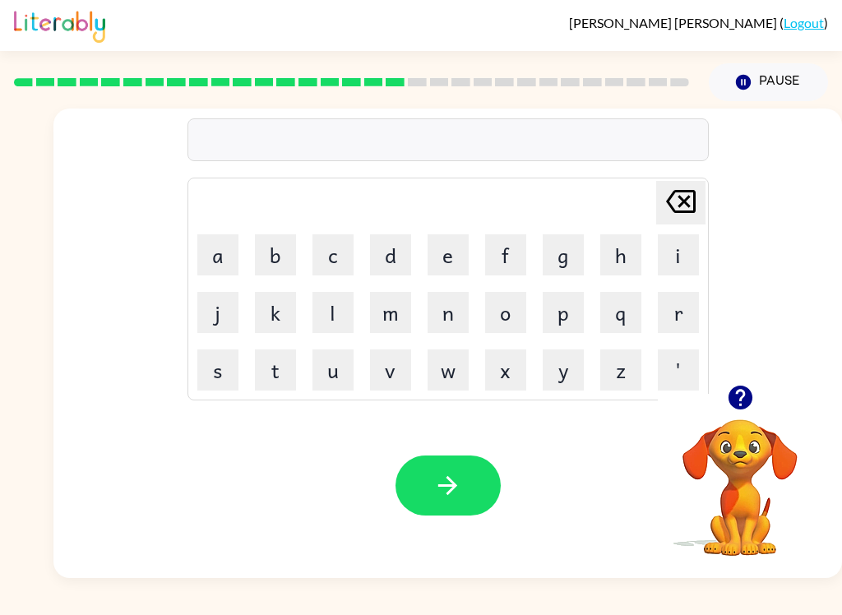
click at [756, 76] on button "Pause Pause" at bounding box center [767, 82] width 119 height 38
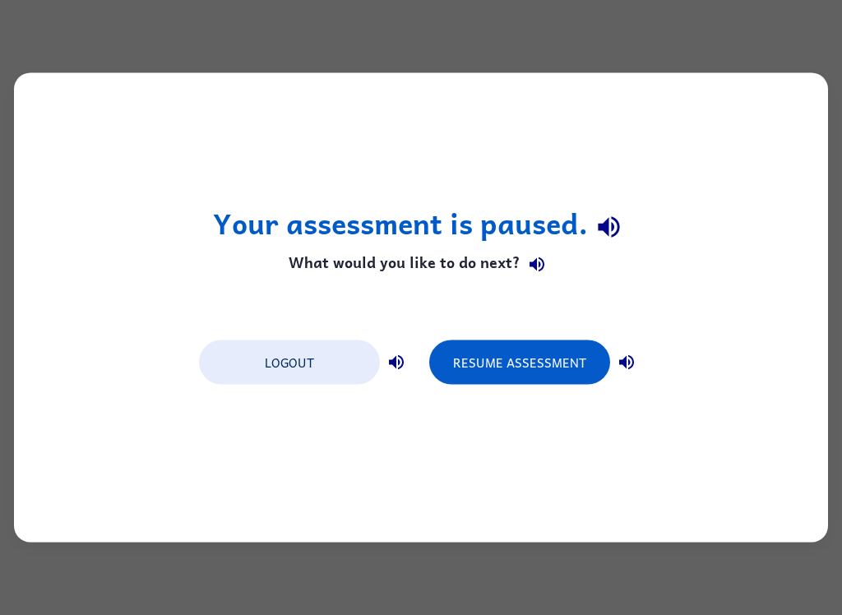
click at [238, 359] on button "Logout" at bounding box center [289, 362] width 181 height 44
